Goal: Book appointment/travel/reservation

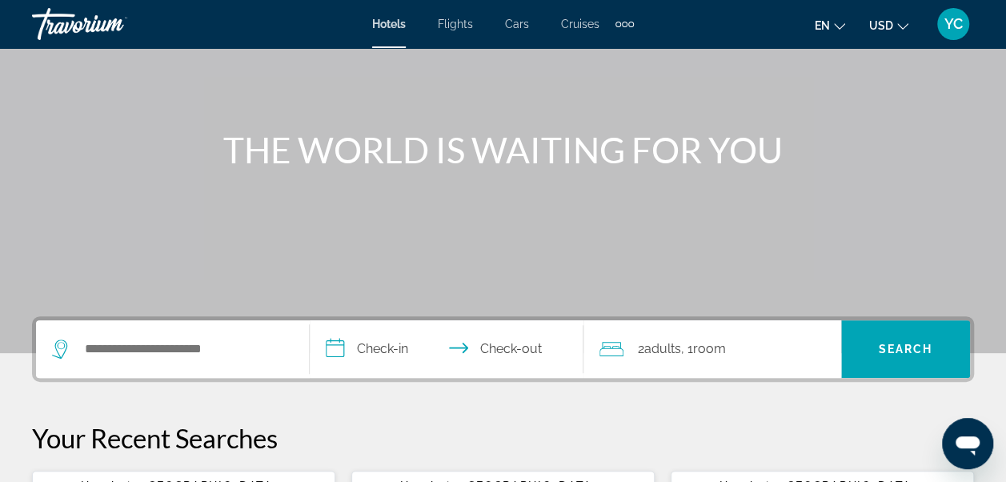
scroll to position [128, 0]
